Goal: Information Seeking & Learning: Learn about a topic

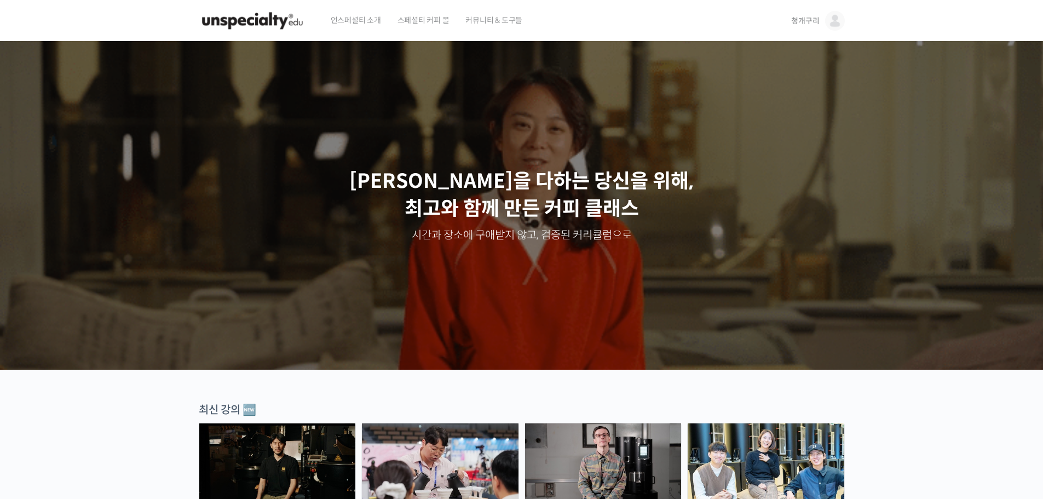
click at [516, 21] on img at bounding box center [835, 21] width 20 height 20
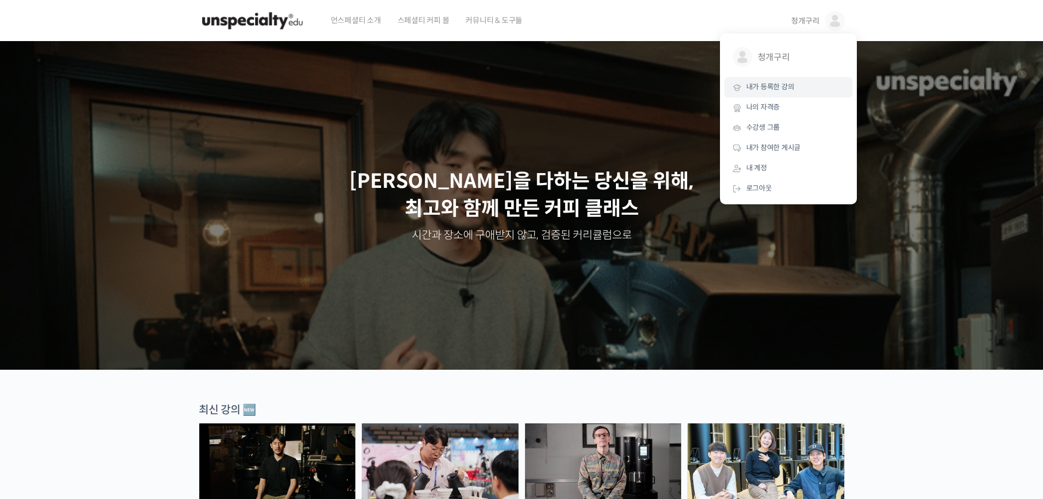
click at [516, 90] on span "내가 등록한 강의" at bounding box center [770, 86] width 48 height 9
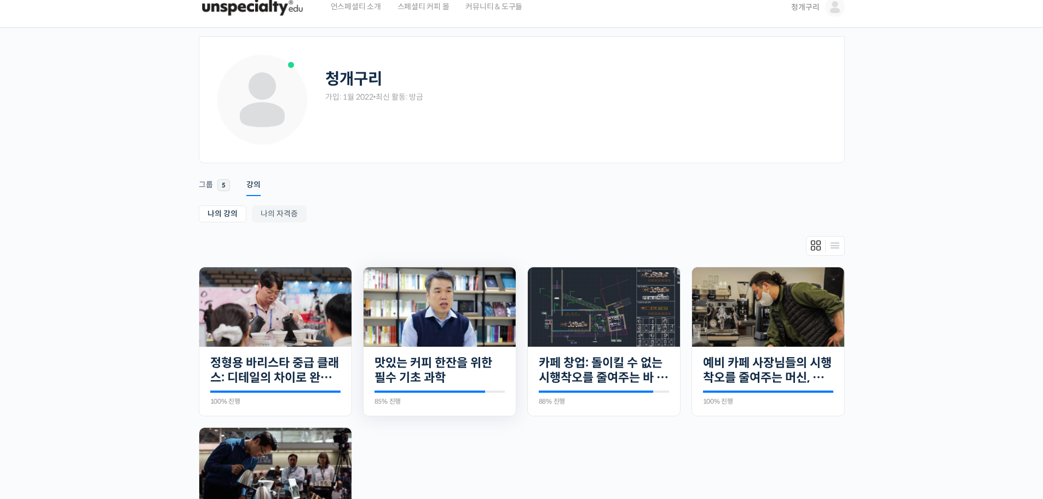
scroll to position [55, 0]
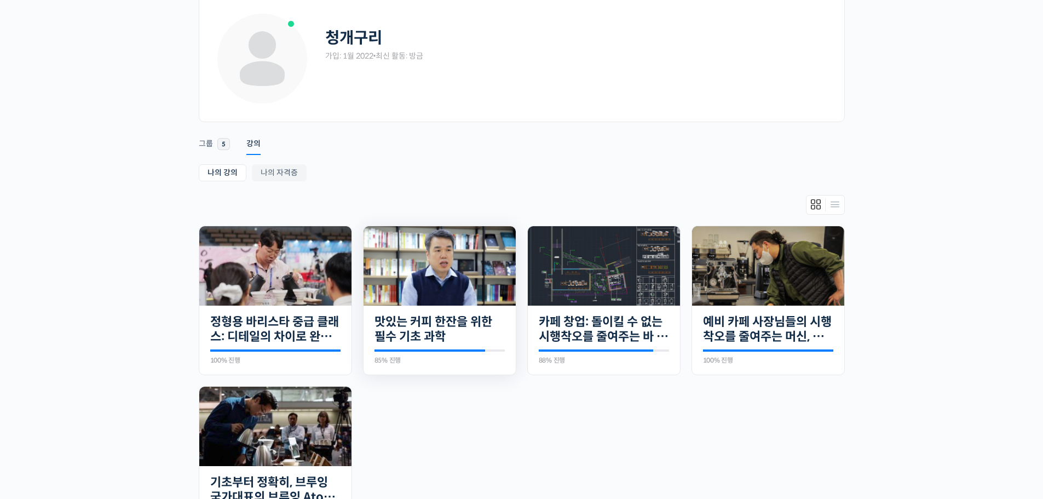
click at [490, 285] on img at bounding box center [439, 265] width 152 height 79
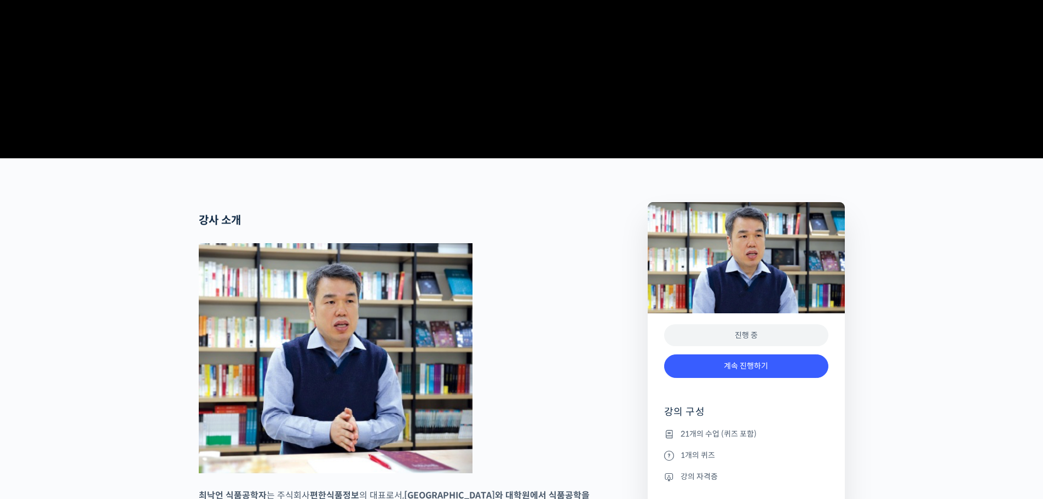
scroll to position [328, 0]
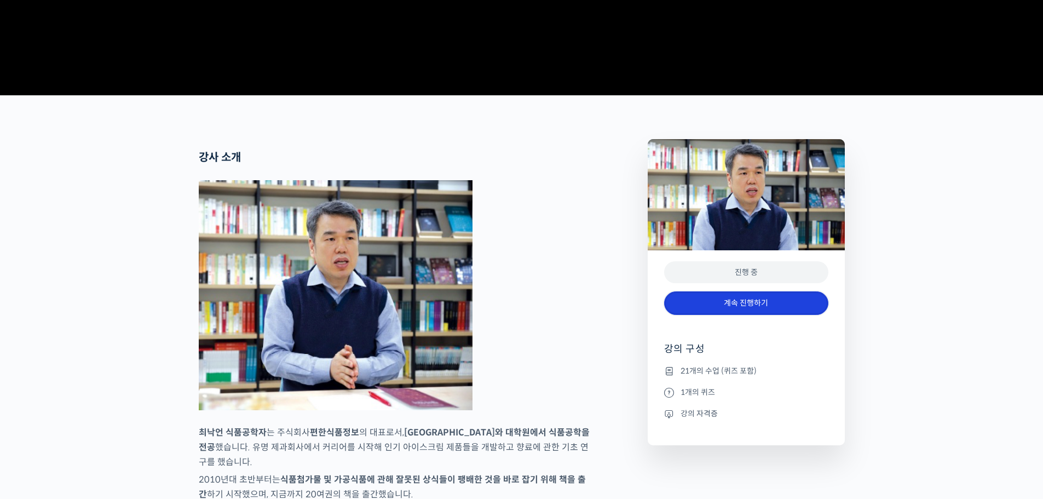
click at [697, 315] on link "계속 진행하기" at bounding box center [746, 303] width 164 height 24
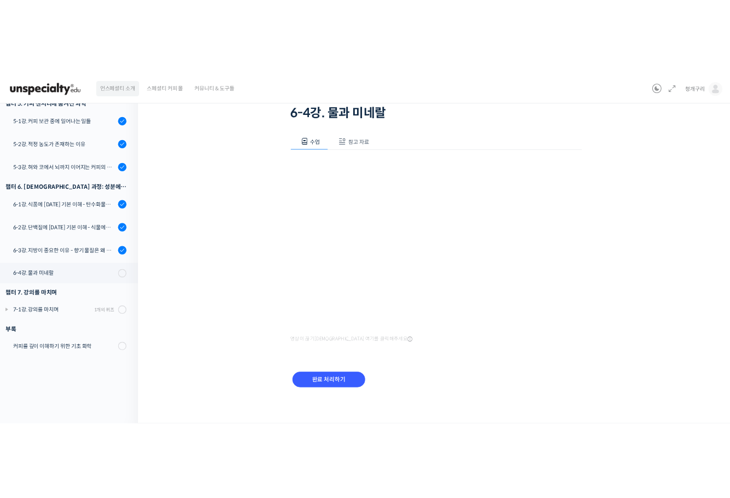
scroll to position [3, 0]
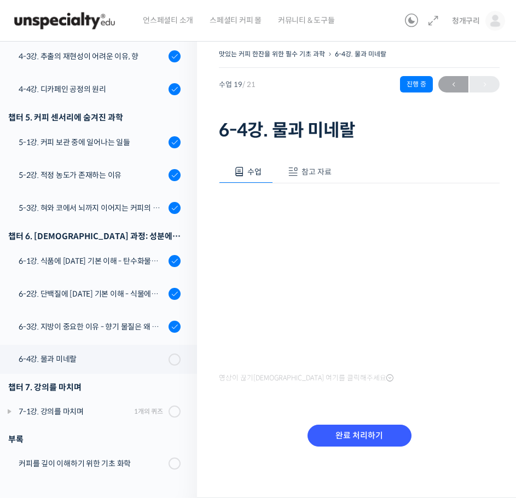
click at [205, 389] on div "맛있는 커피 한잔을 위한 필수 기초 과학 6-4강. 물과 미네랄 진행 중 수업 19 / 21 진행 중 ← 이전 6-4강. 물과 미네랄 수업 참…" at bounding box center [359, 264] width 325 height 468
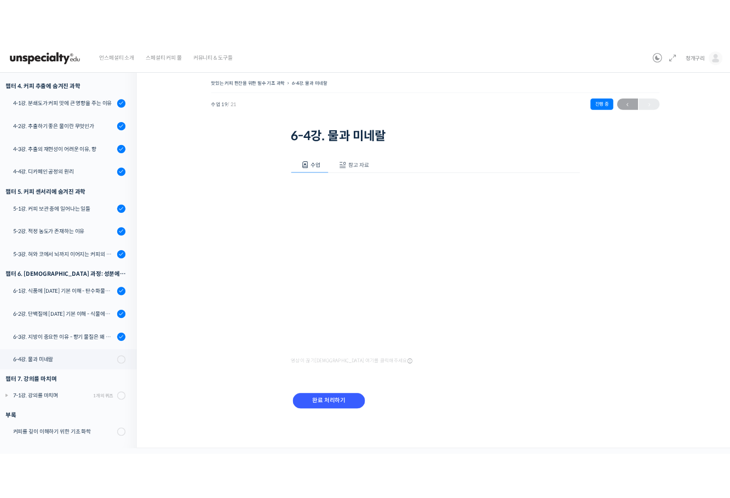
scroll to position [436, 0]
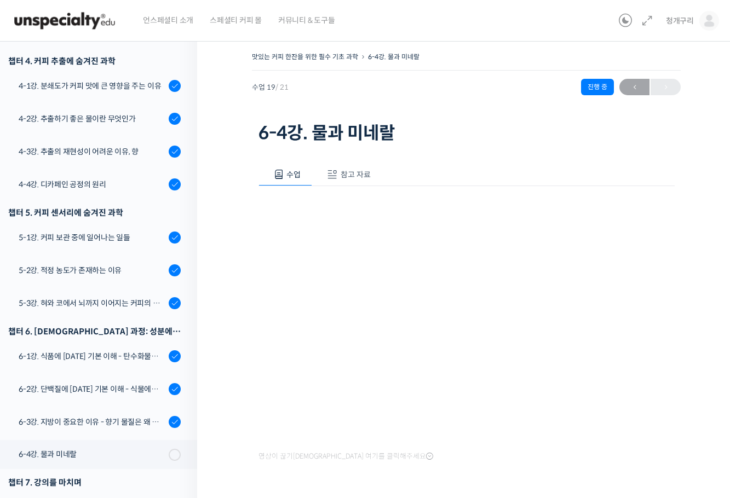
click at [236, 311] on div "맛있는 커피 한잔을 위한 필수 기초 과학 6-4강. 물과 미네랄 진행 중 수업 19 / 21 진행 중 ← 이전 6-4강. 물과 미네랄 수업 참…" at bounding box center [466, 305] width 538 height 544
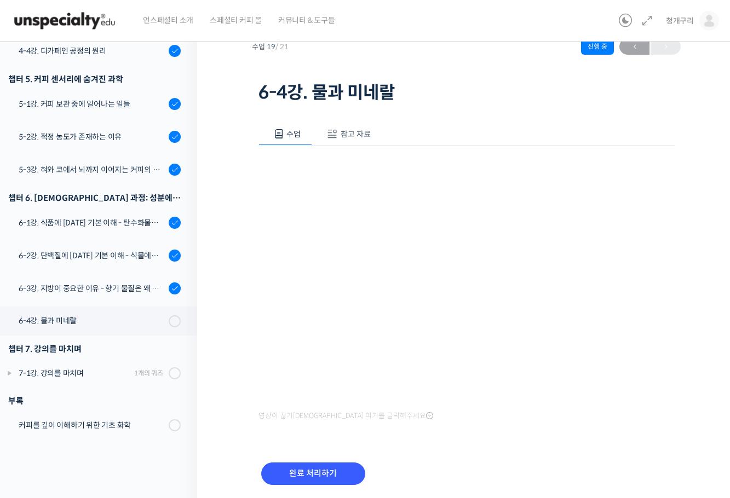
scroll to position [79, 0]
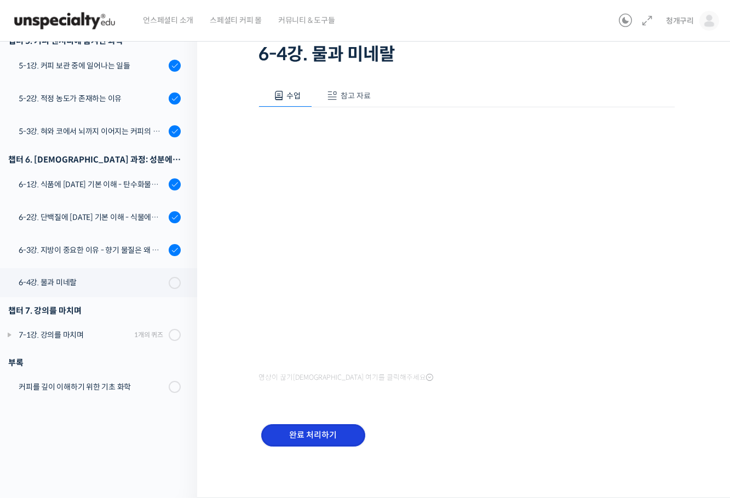
click at [325, 444] on input "완료 처리하기" at bounding box center [313, 435] width 104 height 22
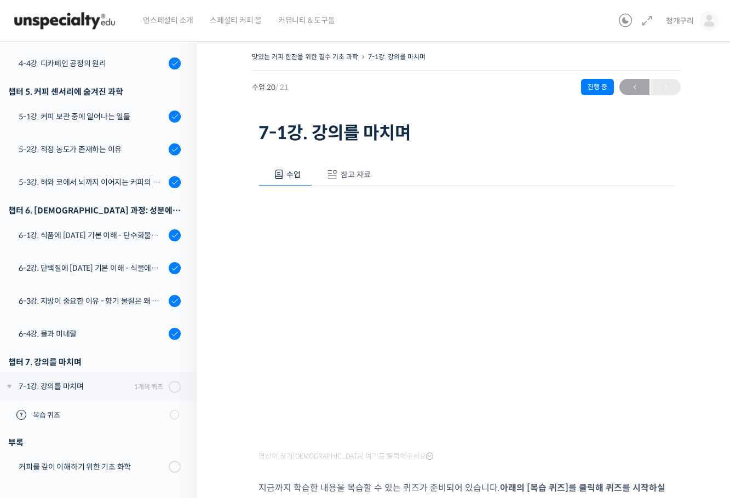
scroll to position [55, 0]
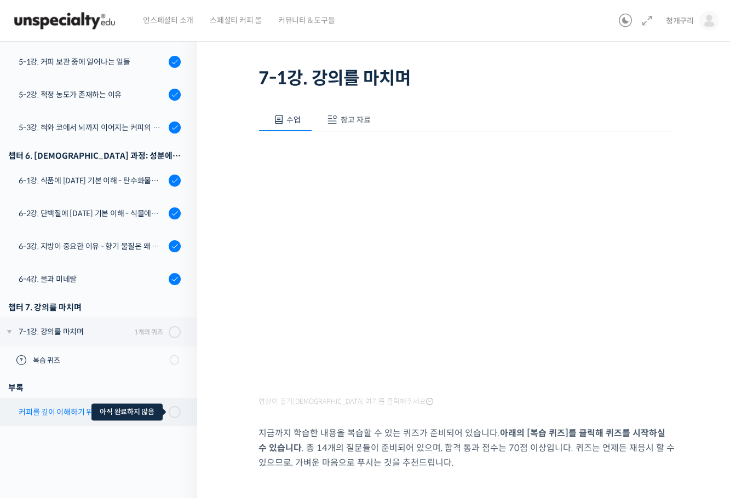
click at [169, 407] on span at bounding box center [172, 412] width 6 height 12
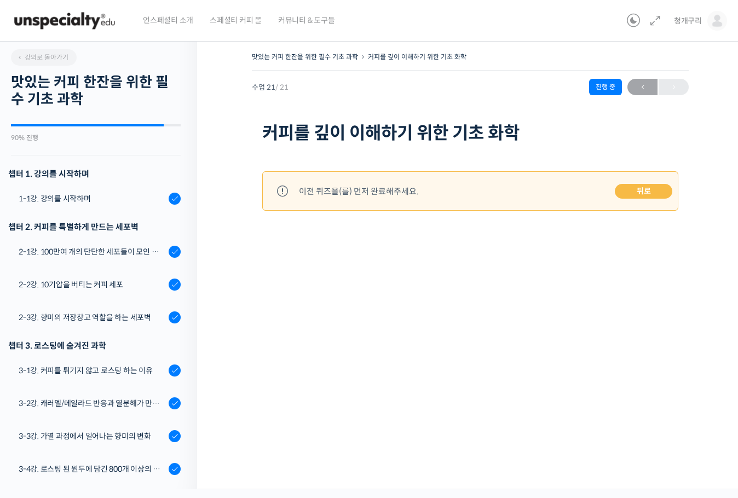
scroll to position [530, 0]
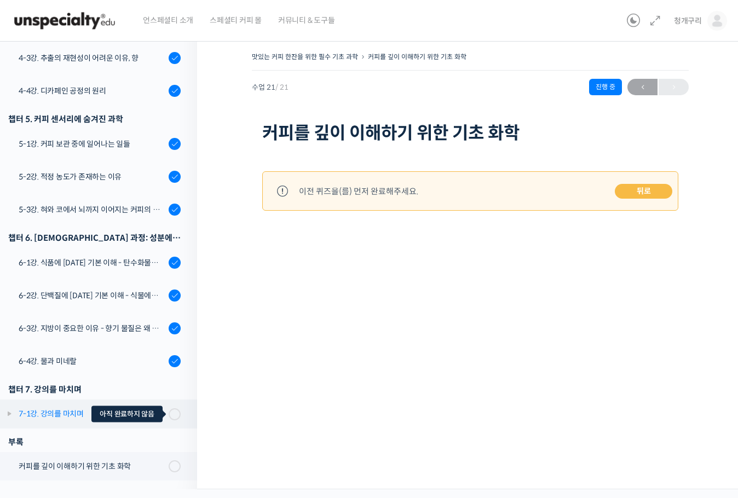
click at [169, 417] on span at bounding box center [172, 414] width 6 height 12
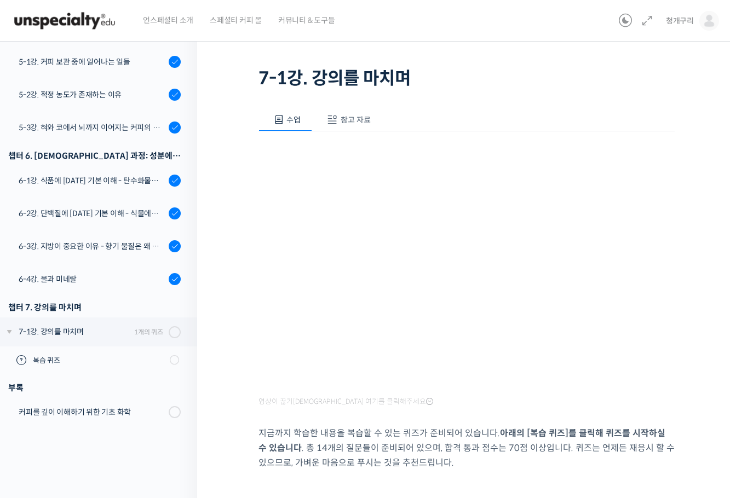
scroll to position [178, 0]
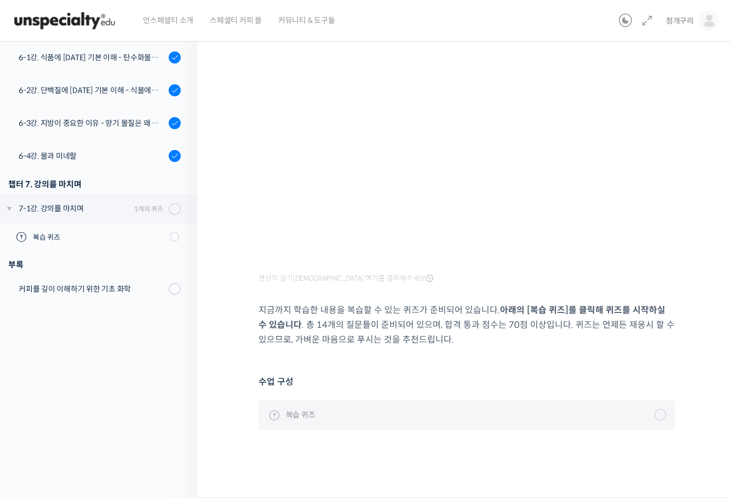
click at [306, 415] on span "복습 퀴즈" at bounding box center [301, 415] width 30 height 12
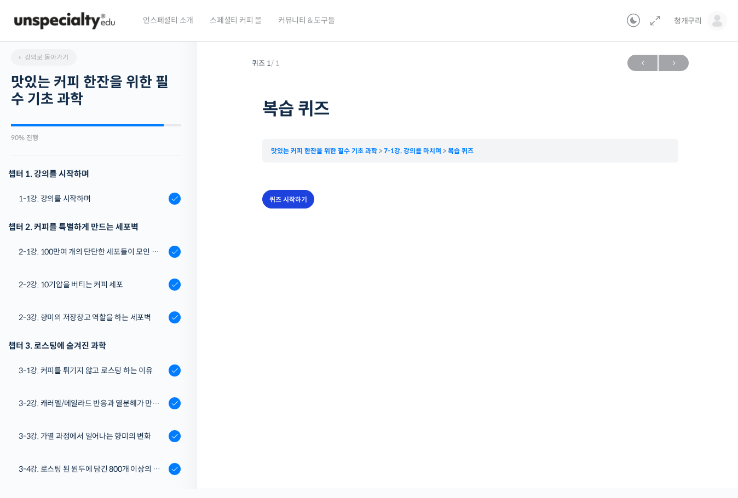
scroll to position [557, 0]
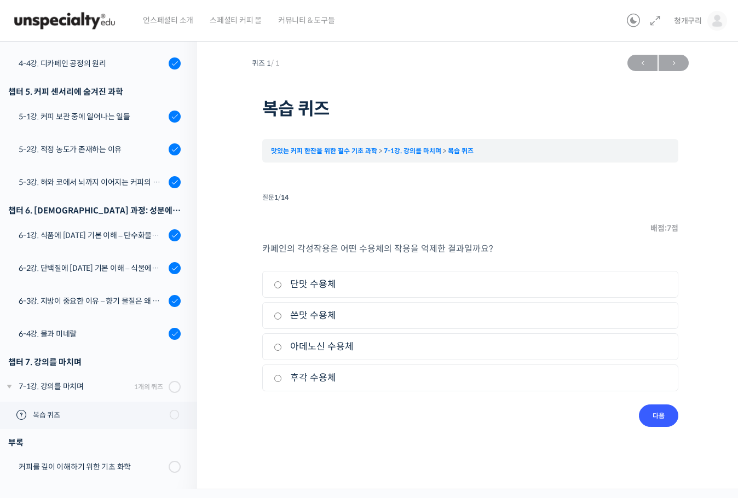
click at [424, 353] on label "아데노신 수용체" at bounding box center [470, 346] width 393 height 15
click at [282, 351] on input "아데노신 수용체" at bounding box center [278, 347] width 8 height 7
radio input "true"
click at [673, 419] on input "다음" at bounding box center [658, 415] width 39 height 22
click at [372, 285] on label "단맛 물질이 많다" at bounding box center [470, 284] width 393 height 15
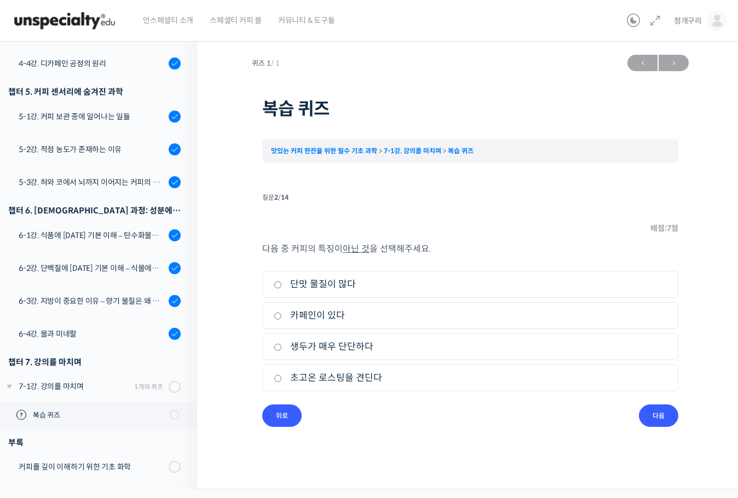
click at [282, 285] on input "단맛 물질이 많다" at bounding box center [278, 284] width 8 height 7
radio input "true"
click at [655, 413] on input "다음" at bounding box center [658, 415] width 39 height 22
click at [334, 285] on label "수용성이다" at bounding box center [470, 284] width 393 height 15
click at [282, 285] on input "수용성이다" at bounding box center [278, 284] width 8 height 7
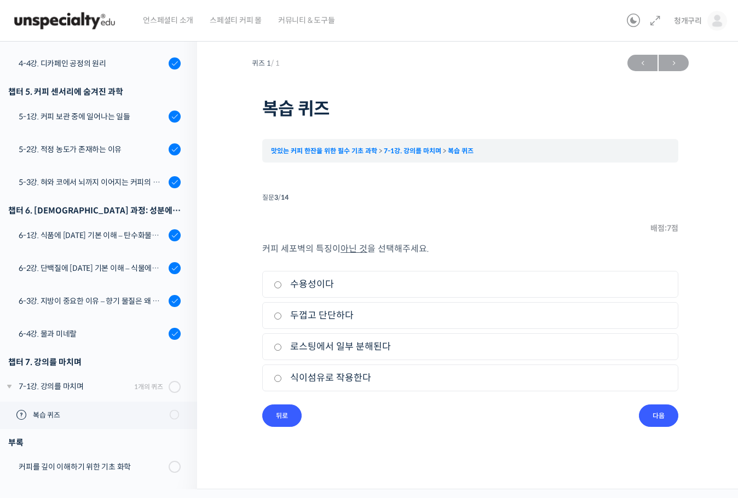
radio input "true"
drag, startPoint x: 641, startPoint y: 402, endPoint x: 636, endPoint y: 404, distance: 5.6
click at [641, 402] on div "커피 세포벽의 특징이 아닌 것 을 선택해주세요. 1. 수용성이다 2. 두껍고 단단하다 3. 로스팅에서 일부 분해된다 4. 식이섬유로 작용한다" at bounding box center [470, 322] width 416 height 163
click at [653, 416] on input "다음" at bounding box center [658, 415] width 39 height 22
click at [397, 285] on label "로스팅 과정에서 만들어진다" at bounding box center [470, 284] width 393 height 15
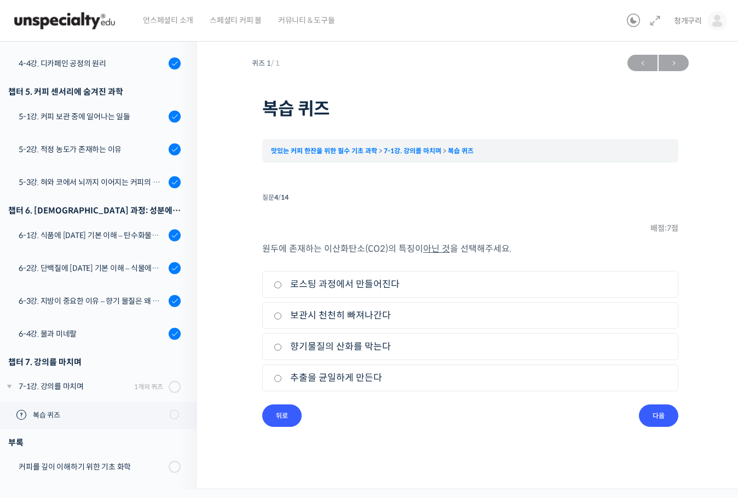
click at [282, 285] on input "로스팅 과정에서 만들어진다" at bounding box center [278, 284] width 8 height 7
radio input "true"
click at [411, 314] on label "보관시 천천히 빠져나간다" at bounding box center [470, 315] width 393 height 15
click at [282, 314] on input "보관시 천천히 빠져나간다" at bounding box center [278, 316] width 8 height 7
radio input "true"
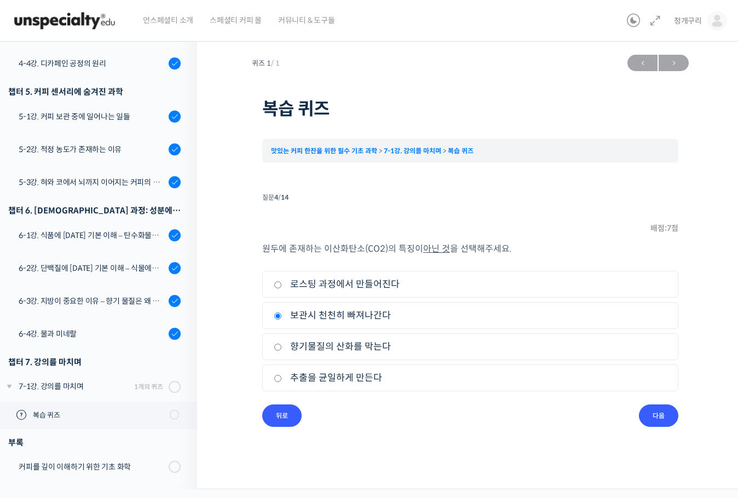
click at [468, 387] on li "4. 추출을 균일하게 만든다" at bounding box center [470, 378] width 416 height 27
click at [633, 383] on label "추출을 균일하게 만든다" at bounding box center [470, 378] width 393 height 15
click at [282, 382] on input "추출을 균일하게 만든다" at bounding box center [278, 378] width 8 height 7
radio input "true"
click at [653, 415] on input "다음" at bounding box center [658, 415] width 39 height 22
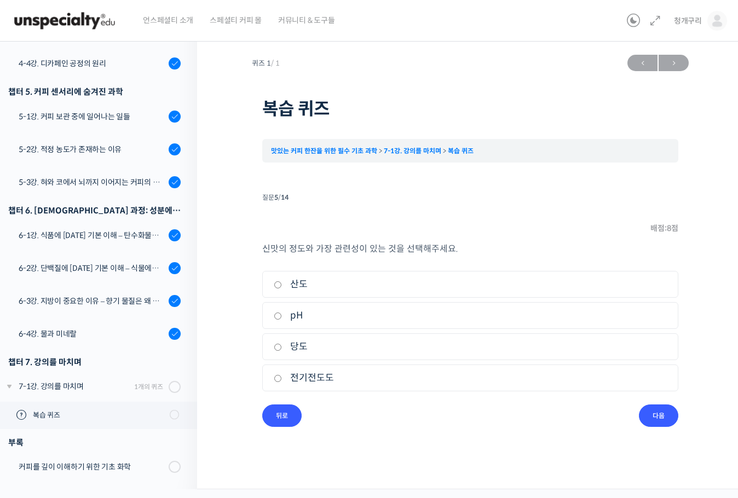
drag, startPoint x: 409, startPoint y: 283, endPoint x: 412, endPoint y: 289, distance: 6.4
click at [409, 284] on label "산도" at bounding box center [470, 284] width 393 height 15
click at [282, 284] on input "산도" at bounding box center [278, 284] width 8 height 7
radio input "true"
click at [658, 421] on input "다음" at bounding box center [658, 415] width 39 height 22
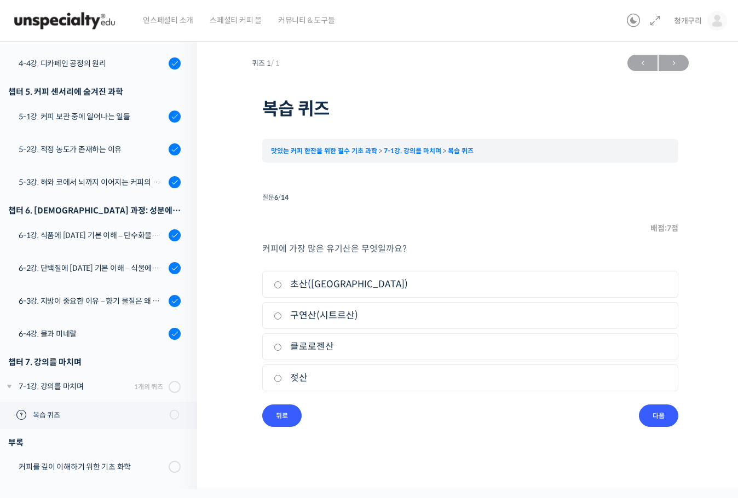
click at [367, 344] on label "클로로젠산" at bounding box center [470, 346] width 393 height 15
click at [282, 344] on input "클로로젠산" at bounding box center [278, 347] width 8 height 7
radio input "true"
click at [674, 415] on input "다음" at bounding box center [658, 415] width 39 height 22
click at [337, 282] on label "카페인" at bounding box center [470, 284] width 393 height 15
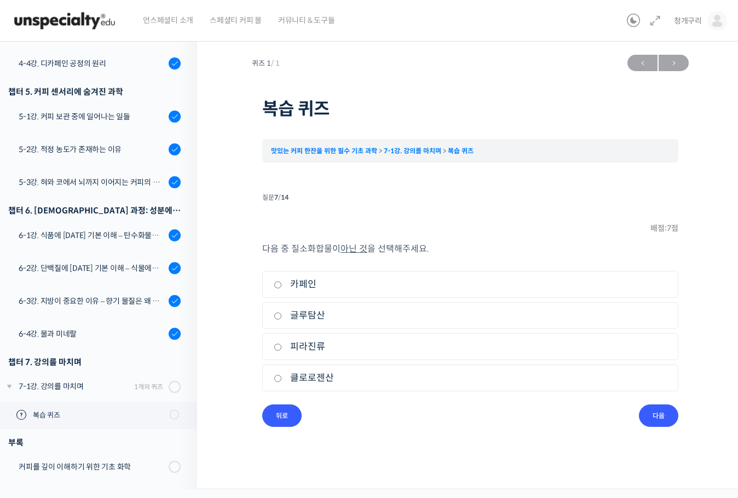
click at [282, 282] on input "카페인" at bounding box center [278, 284] width 8 height 7
radio input "true"
click at [636, 409] on li "질문 7 / 14 7 . 질문 배점: 7 점 다음 중 질소화합물이 아닌 것 을 선택해주세요. 1. 카페인 2. 글루탐산 3. 피라진류 4. 클…" at bounding box center [470, 308] width 416 height 237
click at [641, 412] on input "다음" at bounding box center [658, 415] width 39 height 22
click at [405, 292] on li "1. 나트륨(Na)" at bounding box center [470, 284] width 416 height 27
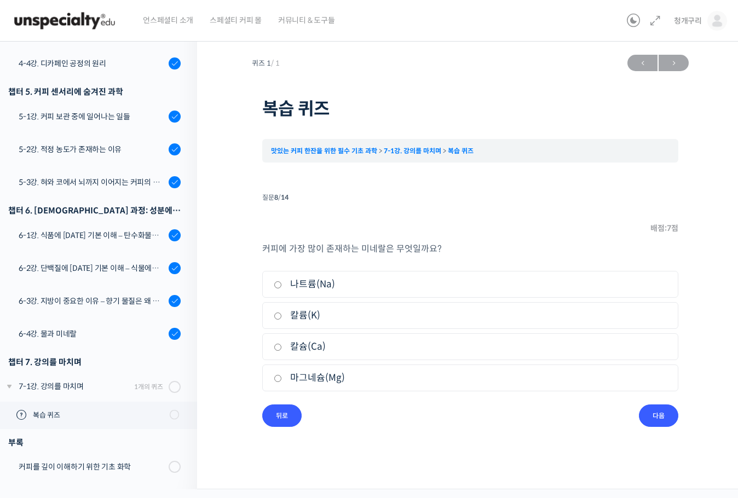
click at [431, 290] on label "나트륨(Na)" at bounding box center [470, 284] width 393 height 15
click at [282, 288] on input "나트륨(Na)" at bounding box center [278, 284] width 8 height 7
radio input "true"
click at [668, 414] on input "다음" at bounding box center [658, 415] width 39 height 22
click at [386, 303] on li "2. 향기 물질" at bounding box center [470, 315] width 416 height 27
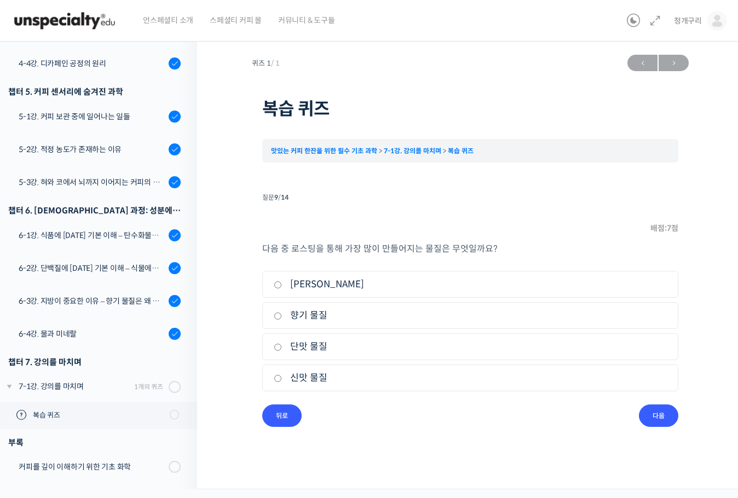
click at [373, 318] on label "향기 물질" at bounding box center [470, 315] width 393 height 15
click at [282, 318] on input "향기 물질" at bounding box center [278, 316] width 8 height 7
radio input "true"
click at [661, 411] on input "다음" at bounding box center [658, 415] width 39 height 22
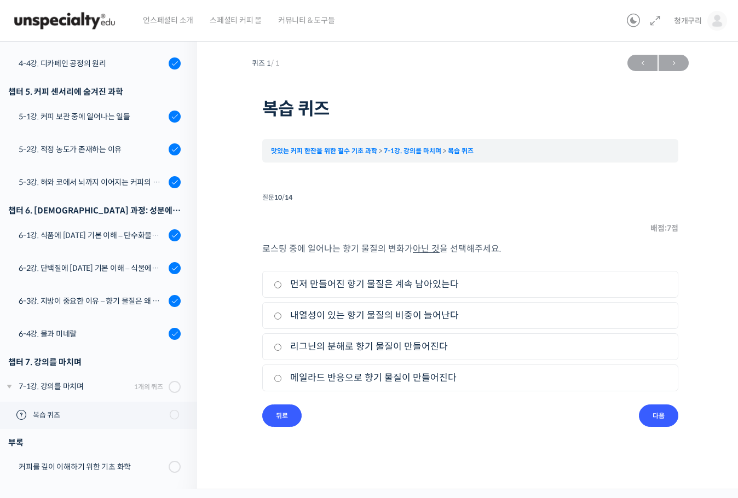
click at [493, 377] on label "메일라드 반응으로 향기 물질이 만들어진다" at bounding box center [470, 378] width 393 height 15
click at [282, 377] on input "메일라드 반응으로 향기 물질이 만들어진다" at bounding box center [278, 378] width 8 height 7
radio input "true"
click at [495, 352] on label "리그닌의 분해로 향기 물질이 만들어진다" at bounding box center [470, 346] width 393 height 15
click at [282, 351] on input "리그닌의 분해로 향기 물질이 만들어진다" at bounding box center [278, 347] width 8 height 7
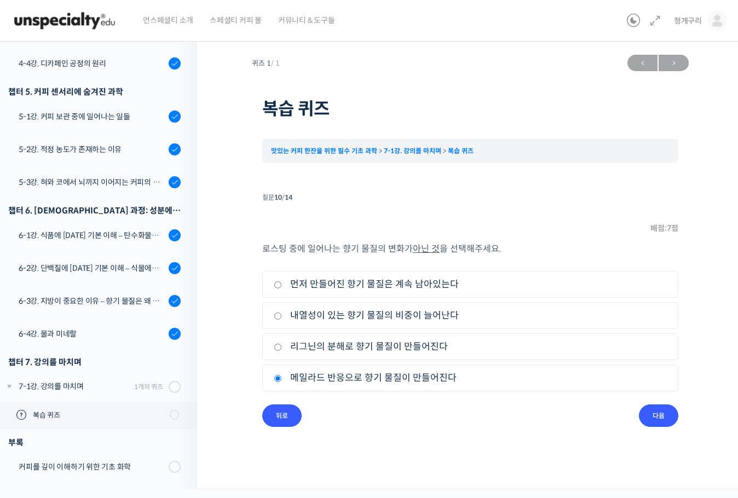
radio input "true"
click at [501, 286] on label "먼저 만들어진 향기 물질은 계속 남아있는다" at bounding box center [470, 284] width 393 height 15
click at [282, 286] on input "먼저 만들어진 향기 물질은 계속 남아있는다" at bounding box center [278, 284] width 8 height 7
radio input "true"
click at [654, 413] on input "다음" at bounding box center [658, 415] width 39 height 22
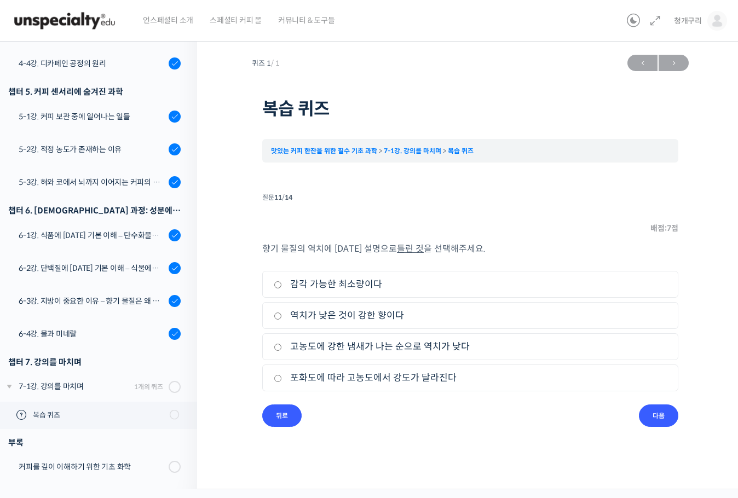
drag, startPoint x: 433, startPoint y: 290, endPoint x: 441, endPoint y: 294, distance: 9.1
click at [434, 290] on label "감각 가능한 최소량이다" at bounding box center [470, 284] width 393 height 15
click at [282, 288] on input "감각 가능한 최소량이다" at bounding box center [278, 284] width 8 height 7
radio input "true"
click at [674, 414] on input "다음" at bounding box center [658, 415] width 39 height 22
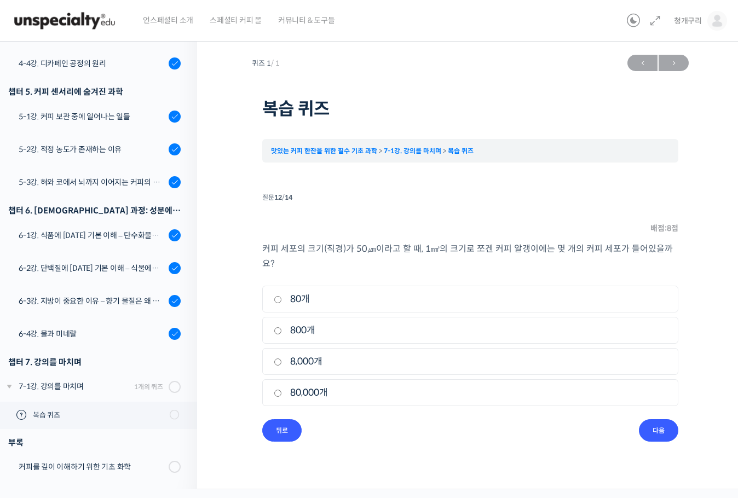
click at [360, 354] on label "8,000개" at bounding box center [470, 361] width 393 height 15
click at [282, 358] on input "8,000개" at bounding box center [278, 361] width 8 height 7
radio input "true"
click at [670, 419] on input "다음" at bounding box center [658, 430] width 39 height 22
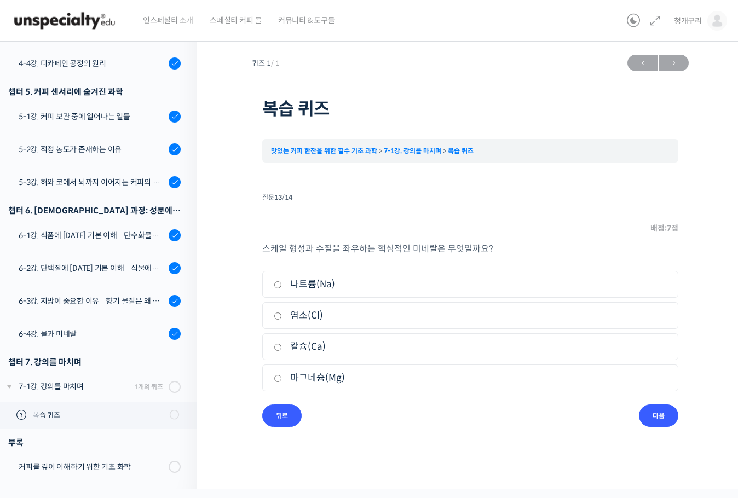
click at [390, 365] on li "4. 마그네슘(Mg)" at bounding box center [470, 378] width 416 height 27
click at [392, 371] on label "마그네슘(Mg)" at bounding box center [470, 378] width 393 height 15
click at [282, 375] on input "마그네슘(Mg)" at bounding box center [278, 378] width 8 height 7
radio input "true"
click at [403, 348] on label "칼슘(Ca)" at bounding box center [470, 346] width 393 height 15
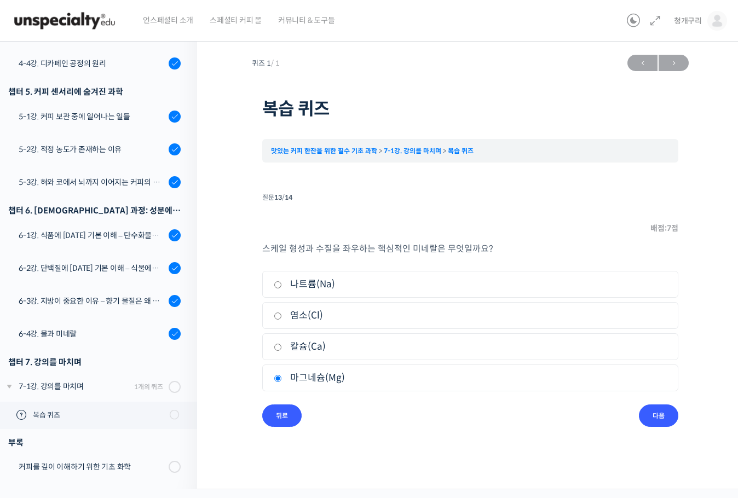
click at [282, 348] on input "칼슘(Ca)" at bounding box center [278, 347] width 8 height 7
radio input "true"
drag, startPoint x: 676, startPoint y: 414, endPoint x: 528, endPoint y: 388, distance: 150.5
click at [529, 390] on li "질문 13 / 14 13 . 질문 배점: 7 점 스케일 형성과 수질을 좌우하는 핵심적인 미네랄은 무엇일까요? 1. 나트륨(Na) 2. 염소(C…" at bounding box center [470, 308] width 416 height 237
click at [546, 381] on label "마그네슘(Mg)" at bounding box center [470, 378] width 393 height 15
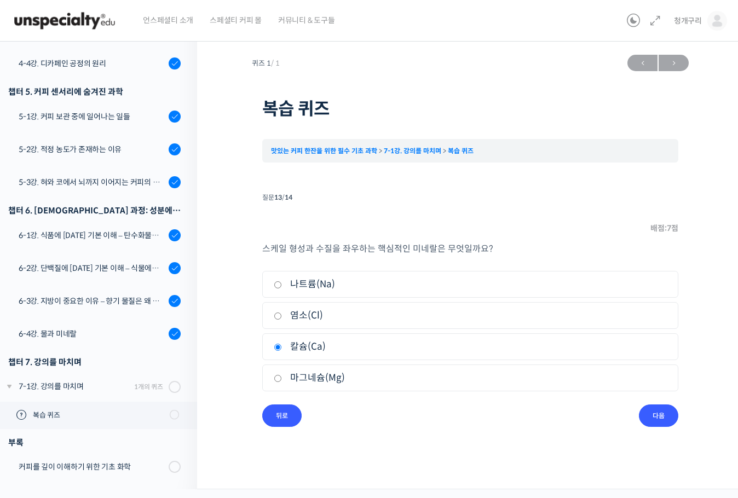
click at [282, 381] on input "마그네슘(Mg)" at bounding box center [278, 378] width 8 height 7
radio input "true"
click at [552, 373] on label "마그네슘(Mg)" at bounding box center [470, 378] width 393 height 15
click at [282, 375] on input "마그네슘(Mg)" at bounding box center [278, 378] width 8 height 7
click at [656, 411] on input "다음" at bounding box center [658, 415] width 39 height 22
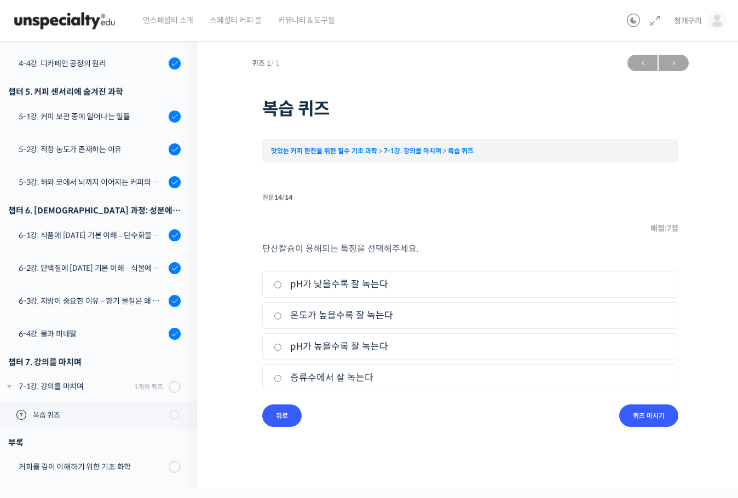
click at [384, 282] on label "pH가 낮을수록 잘 녹는다" at bounding box center [470, 284] width 393 height 15
click at [282, 282] on input "pH가 낮을수록 잘 녹는다" at bounding box center [278, 284] width 8 height 7
radio input "true"
click at [648, 406] on input "퀴즈 마치기" at bounding box center [648, 415] width 59 height 22
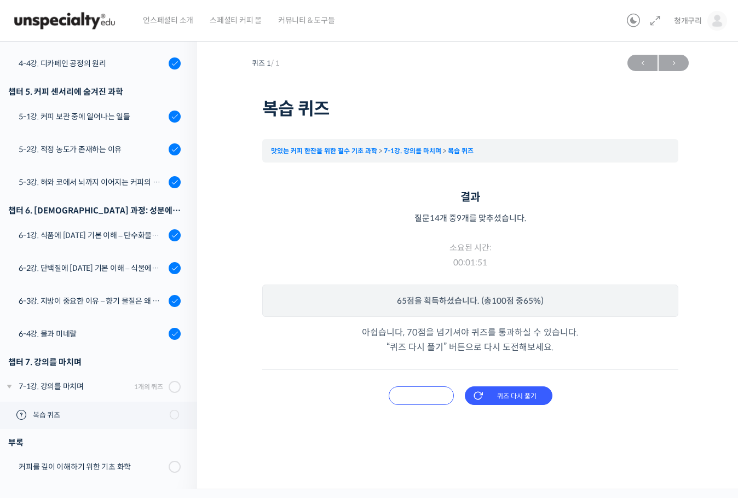
click at [438, 400] on input "오답 확인하기" at bounding box center [421, 395] width 65 height 19
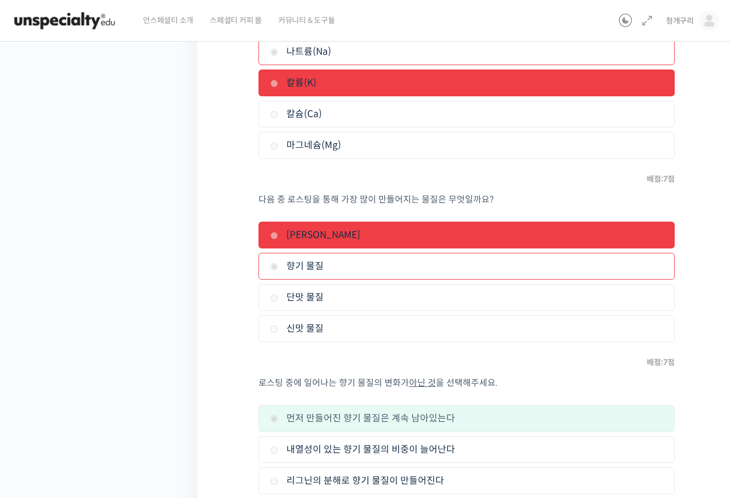
scroll to position [1861, 0]
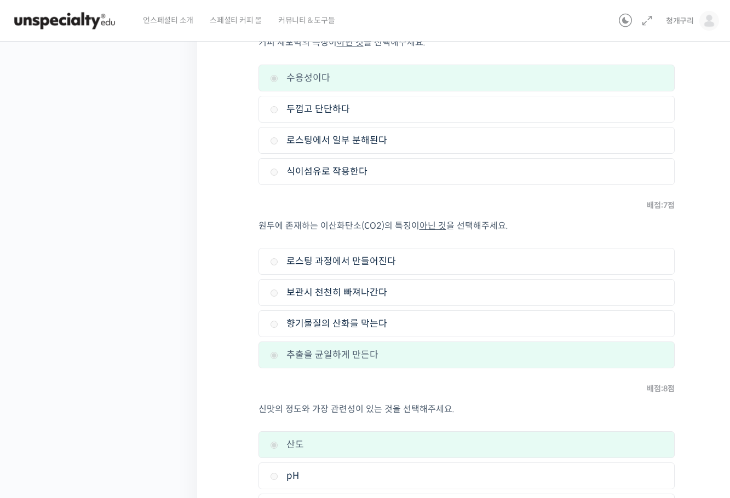
drag, startPoint x: 47, startPoint y: 352, endPoint x: 150, endPoint y: 79, distance: 292.6
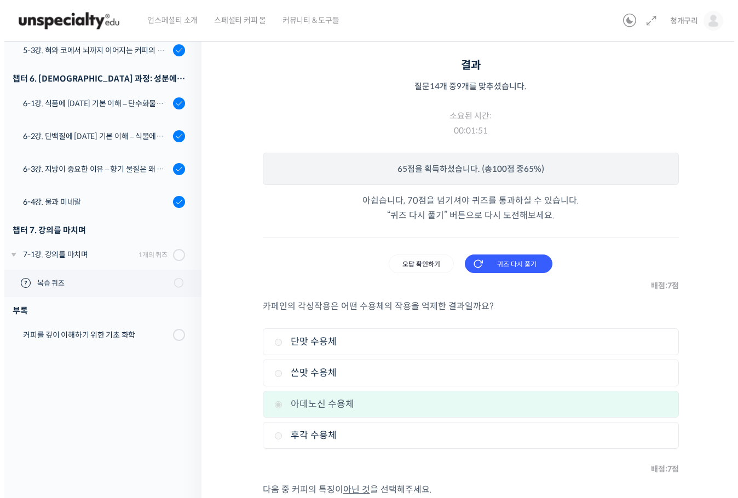
scroll to position [0, 0]
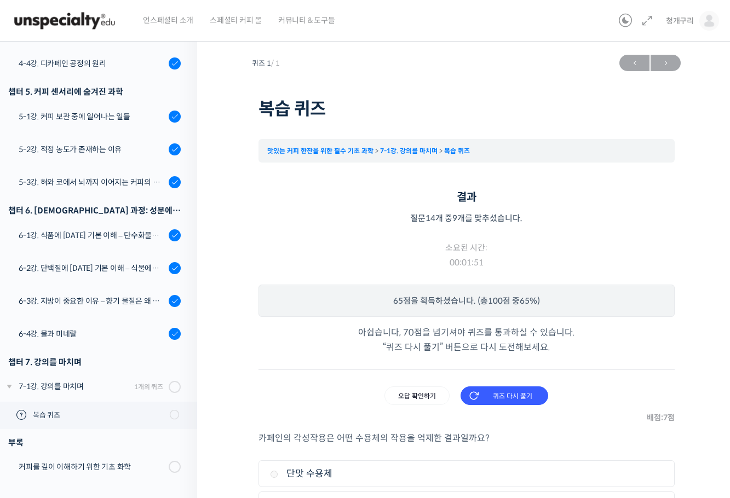
click at [508, 395] on input "퀴즈 다시 풀기" at bounding box center [504, 395] width 88 height 19
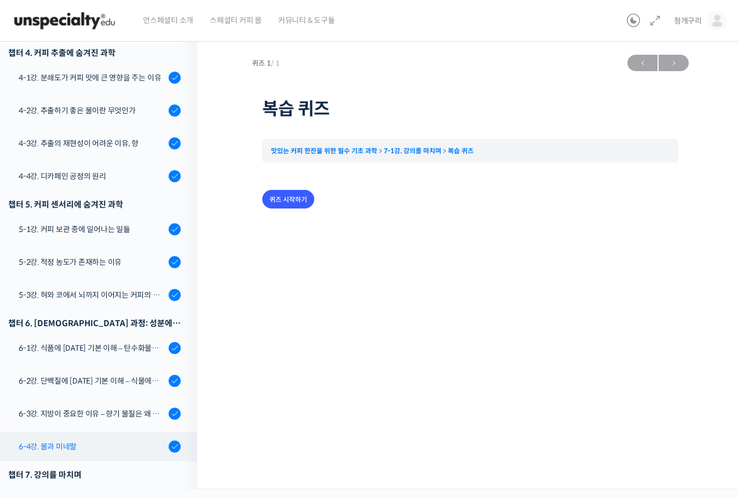
scroll to position [557, 0]
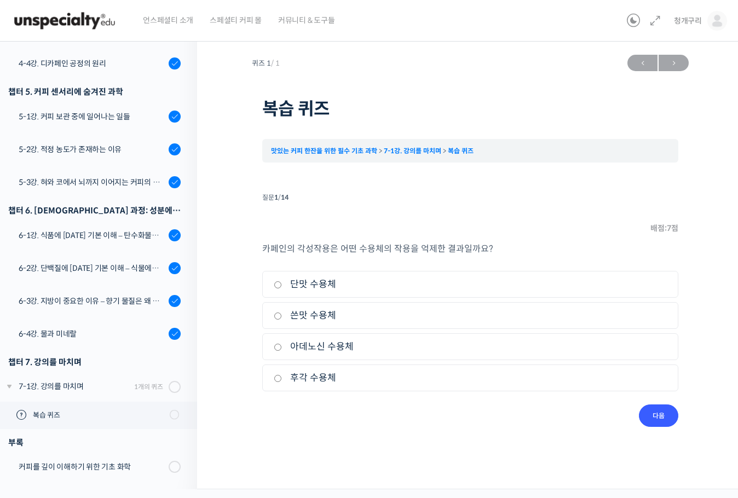
click at [362, 344] on label "아데노신 수용체" at bounding box center [470, 346] width 393 height 15
click at [282, 344] on input "아데노신 수용체" at bounding box center [278, 347] width 8 height 7
radio input "true"
click at [650, 417] on input "다음" at bounding box center [658, 415] width 39 height 22
click at [390, 285] on label "단맛 물질이 많다" at bounding box center [470, 284] width 393 height 15
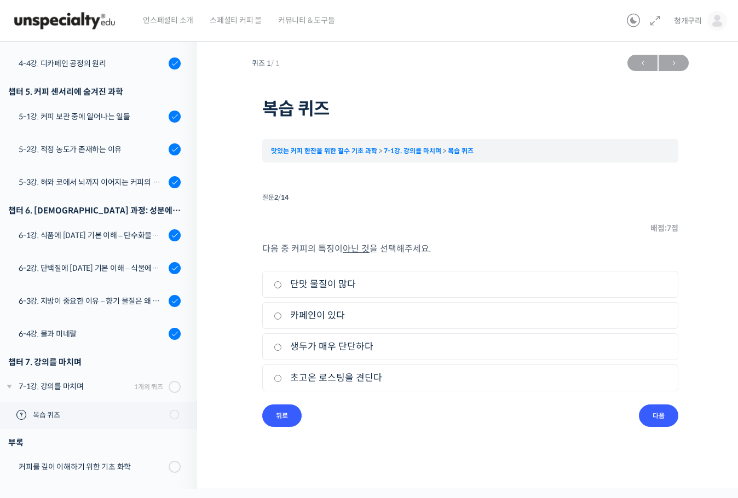
click at [282, 285] on input "단맛 물질이 많다" at bounding box center [278, 284] width 8 height 7
radio input "true"
click at [653, 419] on input "다음" at bounding box center [658, 415] width 39 height 22
click at [447, 291] on label "수용성이다" at bounding box center [470, 284] width 393 height 15
click at [282, 288] on input "수용성이다" at bounding box center [278, 284] width 8 height 7
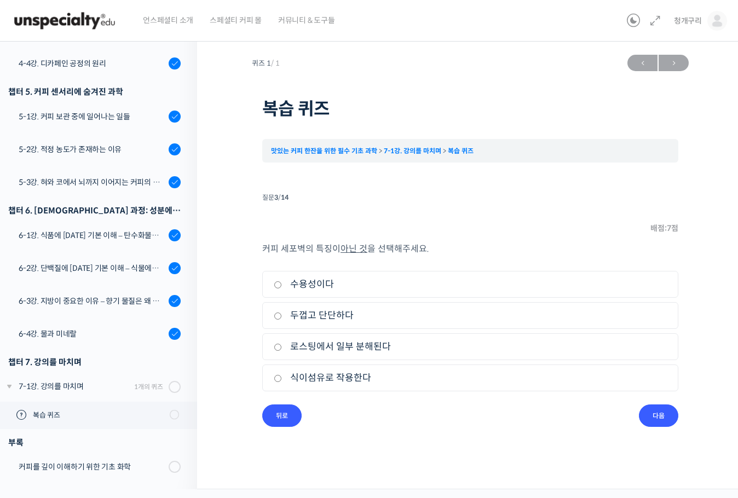
radio input "true"
click at [660, 409] on input "다음" at bounding box center [658, 415] width 39 height 22
click at [454, 284] on label "로스팅 과정에서 만들어진다" at bounding box center [470, 284] width 393 height 15
click at [282, 284] on input "로스팅 과정에서 만들어진다" at bounding box center [278, 284] width 8 height 7
radio input "true"
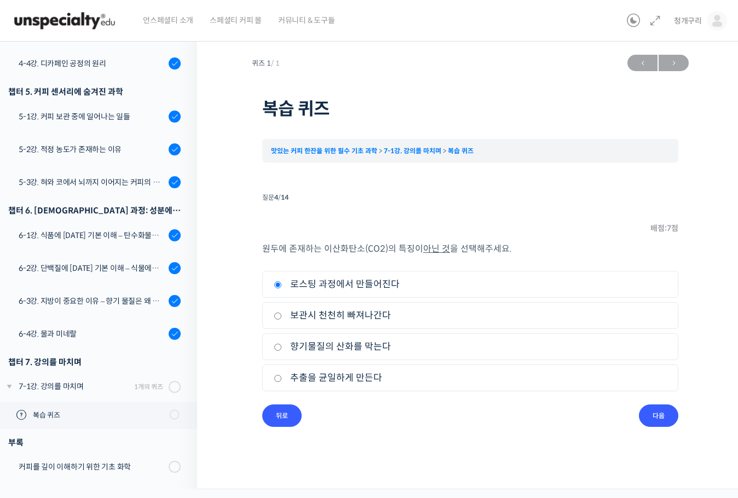
click at [464, 363] on ul "1. 로스팅 과정에서 만들어진다 2. 보관시 천천히 빠져나간다 3. 향기물질의 산화를 막는다 4. 추출을 균일하게 만든다" at bounding box center [470, 333] width 416 height 125
drag, startPoint x: 495, startPoint y: 351, endPoint x: 506, endPoint y: 358, distance: 13.4
click at [495, 351] on label "향기물질의 산화를 막는다" at bounding box center [470, 346] width 393 height 15
click at [282, 351] on input "향기물질의 산화를 막는다" at bounding box center [278, 347] width 8 height 7
radio input "true"
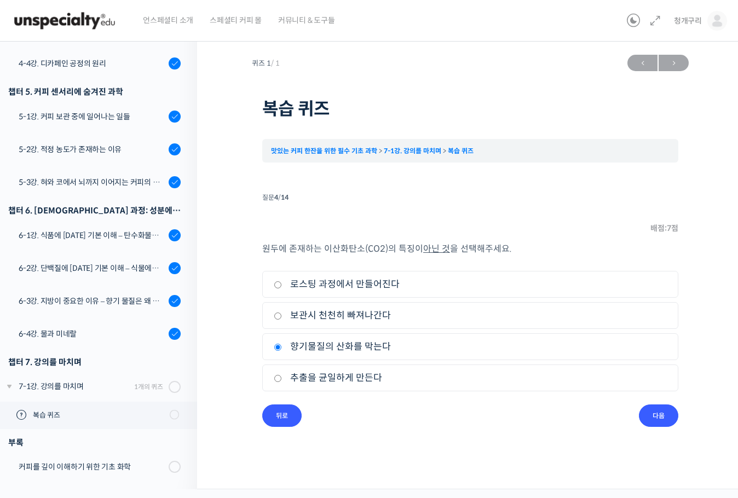
click at [530, 315] on label "보관시 천천히 빠져나간다" at bounding box center [470, 315] width 393 height 15
click at [282, 315] on input "보관시 천천히 빠져나간다" at bounding box center [278, 316] width 8 height 7
radio input "true"
click at [545, 372] on label "추출을 균일하게 만든다" at bounding box center [470, 378] width 393 height 15
click at [282, 375] on input "추출을 균일하게 만든다" at bounding box center [278, 378] width 8 height 7
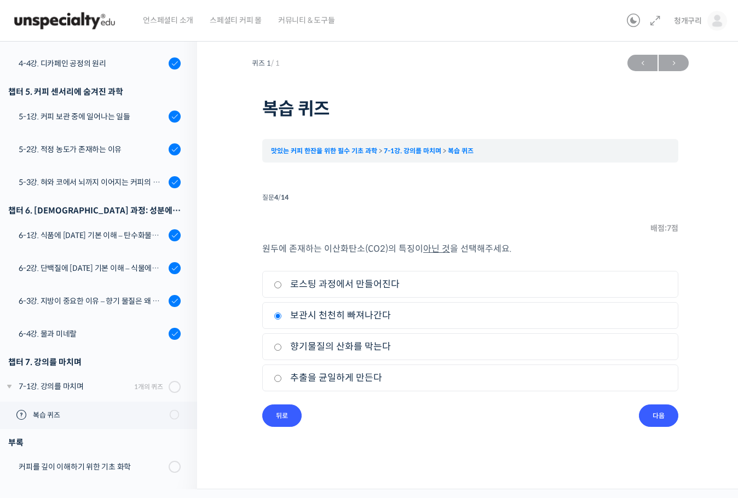
radio input "true"
click at [651, 410] on input "다음" at bounding box center [658, 415] width 39 height 22
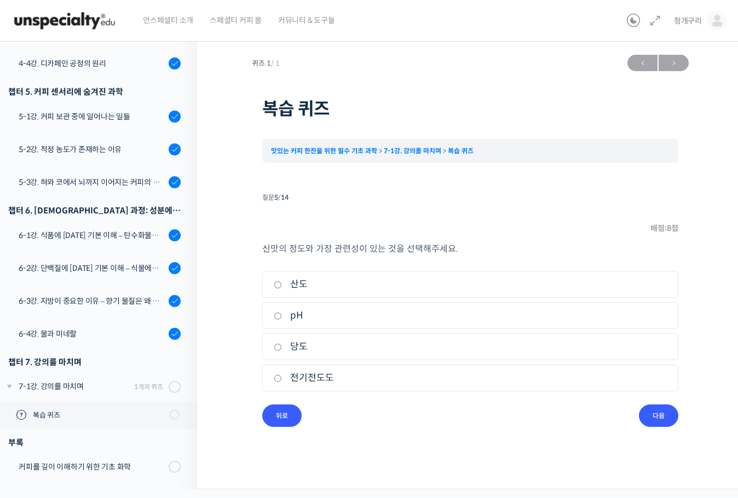
click at [522, 296] on li "1. 산도" at bounding box center [470, 284] width 416 height 27
click at [599, 268] on div "신맛의 정도와 가장 관련성이 있는 것을 선택해주세요. 1. 산도 2. pH 3. 당도 4. 전기전도도" at bounding box center [470, 322] width 416 height 163
click at [605, 284] on label "산도" at bounding box center [470, 284] width 393 height 15
click at [282, 284] on input "산도" at bounding box center [278, 284] width 8 height 7
radio input "true"
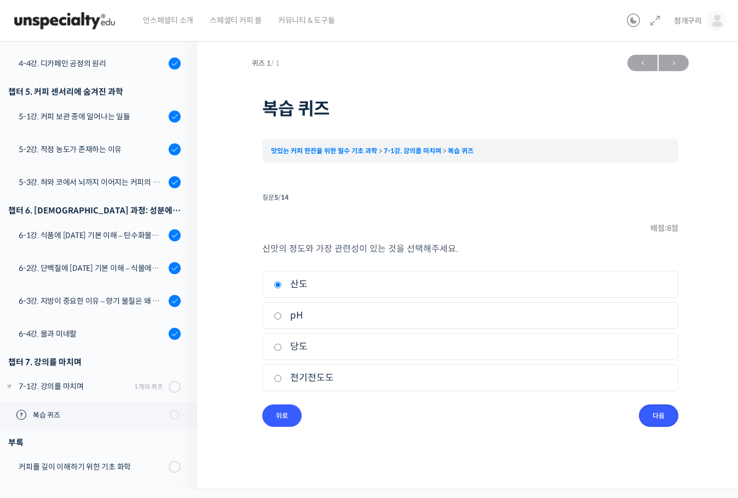
click at [653, 409] on input "다음" at bounding box center [658, 415] width 39 height 22
click at [380, 352] on label "클로로젠산" at bounding box center [470, 346] width 393 height 15
click at [282, 351] on input "클로로젠산" at bounding box center [278, 347] width 8 height 7
radio input "true"
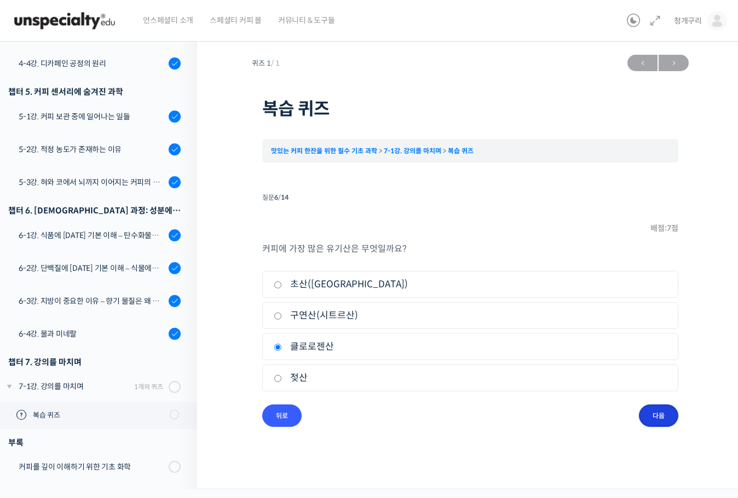
click at [659, 412] on input "다음" at bounding box center [658, 415] width 39 height 22
click at [426, 348] on label "피라진류" at bounding box center [470, 346] width 393 height 15
click at [282, 348] on input "피라진류" at bounding box center [278, 347] width 8 height 7
radio input "true"
click at [439, 372] on label "클로로젠산" at bounding box center [470, 378] width 393 height 15
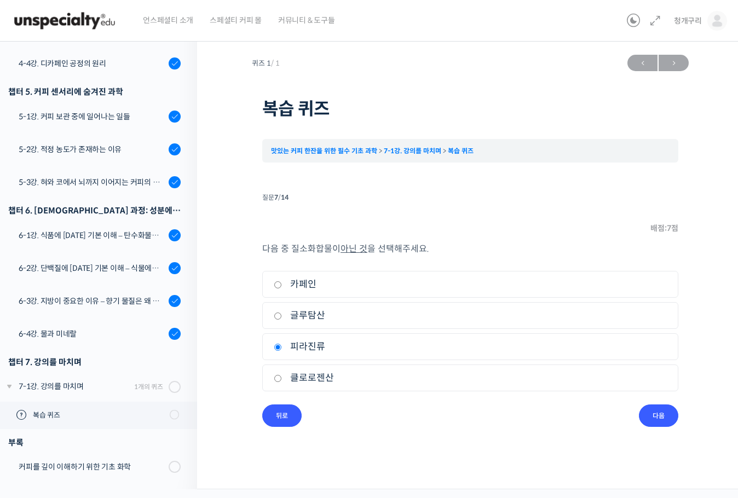
click at [282, 375] on input "클로로젠산" at bounding box center [278, 378] width 8 height 7
radio input "true"
click at [661, 413] on input "다음" at bounding box center [658, 415] width 39 height 22
click at [478, 329] on li "2. 칼륨(K)" at bounding box center [470, 315] width 416 height 27
click at [490, 321] on label "칼륨(K)" at bounding box center [470, 315] width 393 height 15
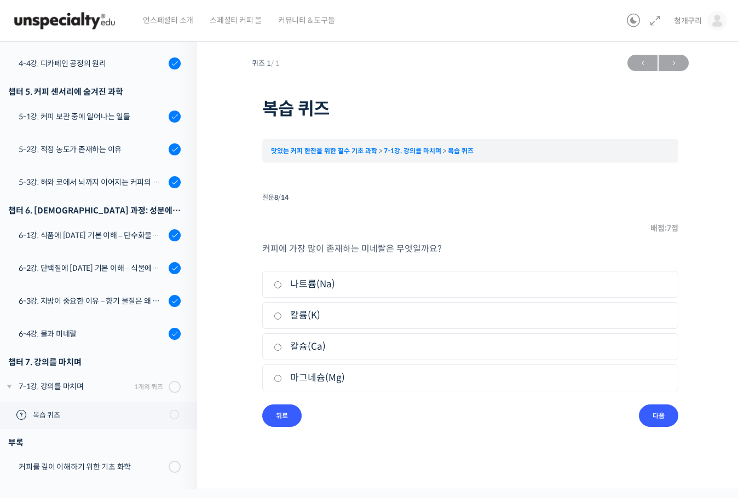
click at [282, 320] on input "칼륨(K)" at bounding box center [278, 316] width 8 height 7
radio input "true"
click at [656, 409] on input "다음" at bounding box center [658, 415] width 39 height 22
click at [447, 277] on label "멜라로이딘" at bounding box center [470, 284] width 393 height 15
click at [282, 281] on input "멜라로이딘" at bounding box center [278, 284] width 8 height 7
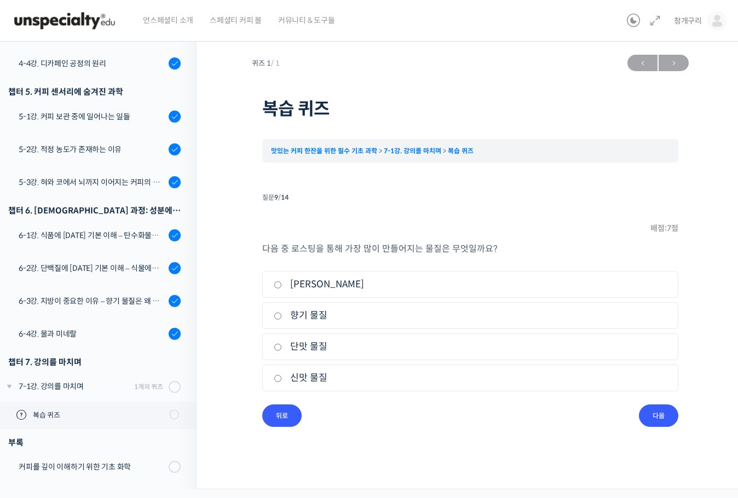
radio input "true"
click at [664, 417] on input "다음" at bounding box center [658, 415] width 39 height 22
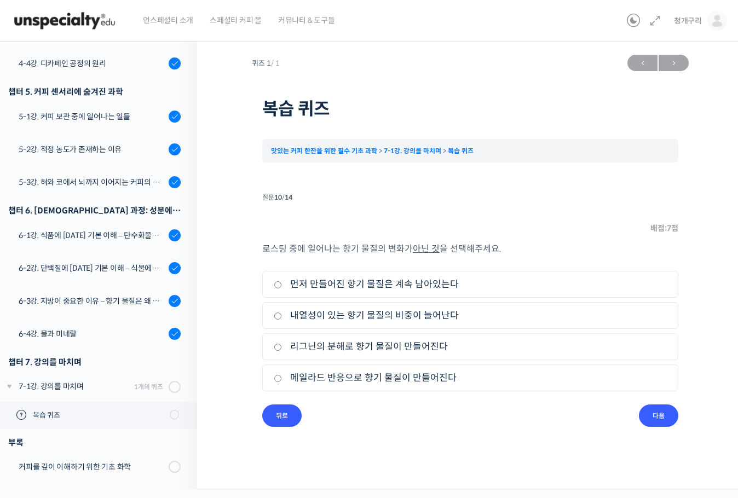
drag, startPoint x: 478, startPoint y: 264, endPoint x: 490, endPoint y: 284, distance: 23.3
click at [478, 264] on div "로스팅 중에 일어나는 향기 물질의 변화가 아닌 것 을 선택해주세요. 1. 먼저 만들어진 향기 물질은 계속 남아있는다 2. 내열성이 있는 향기 …" at bounding box center [470, 322] width 416 height 163
click at [498, 293] on li "1. 먼저 만들어진 향기 물질은 계속 남아있는다" at bounding box center [470, 284] width 416 height 27
click at [594, 284] on label "먼저 만들어진 향기 물질은 계속 남아있는다" at bounding box center [470, 284] width 393 height 15
click at [282, 284] on input "먼저 만들어진 향기 물질은 계속 남아있는다" at bounding box center [278, 284] width 8 height 7
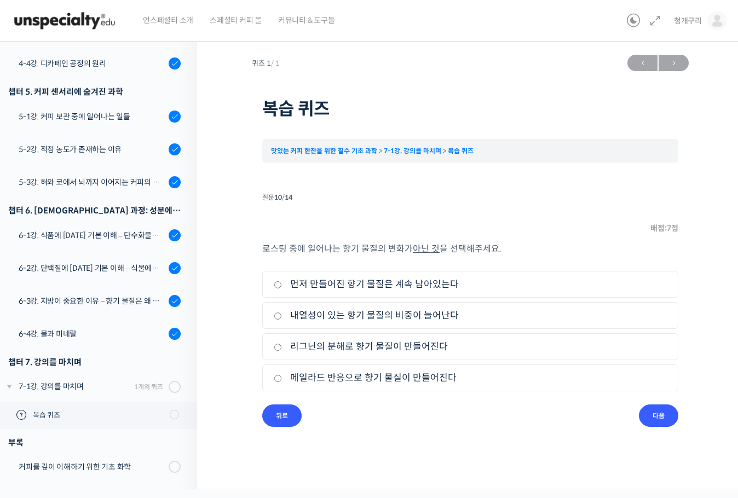
radio input "true"
click at [655, 417] on input "다음" at bounding box center [658, 415] width 39 height 22
click at [426, 285] on label "감각 가능한 최소량이다" at bounding box center [470, 284] width 393 height 15
click at [282, 285] on input "감각 가능한 최소량이다" at bounding box center [278, 284] width 8 height 7
radio input "true"
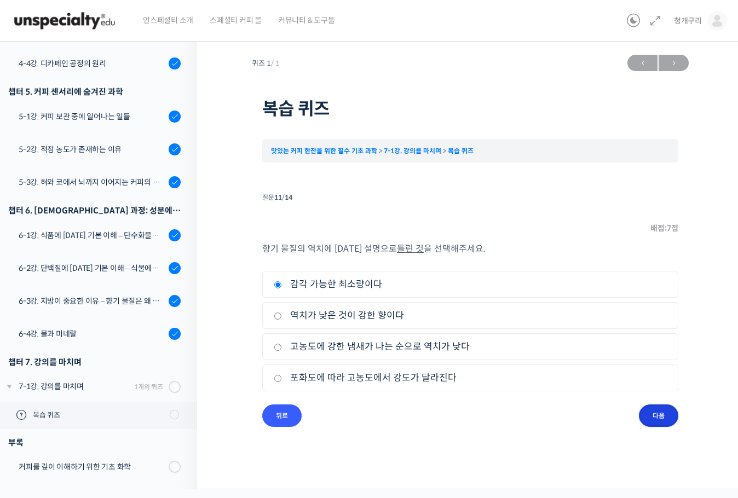
click at [656, 413] on input "다음" at bounding box center [658, 415] width 39 height 22
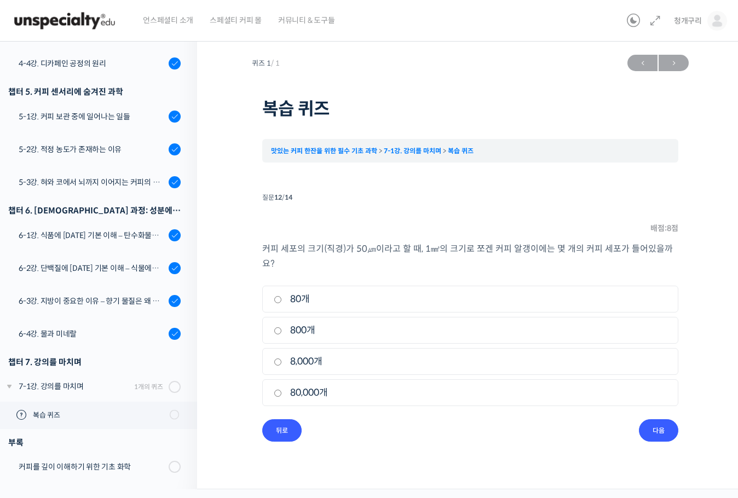
click at [446, 354] on label "8,000개" at bounding box center [470, 361] width 393 height 15
click at [282, 358] on input "8,000개" at bounding box center [278, 361] width 8 height 7
radio input "true"
click at [658, 419] on input "다음" at bounding box center [658, 430] width 39 height 22
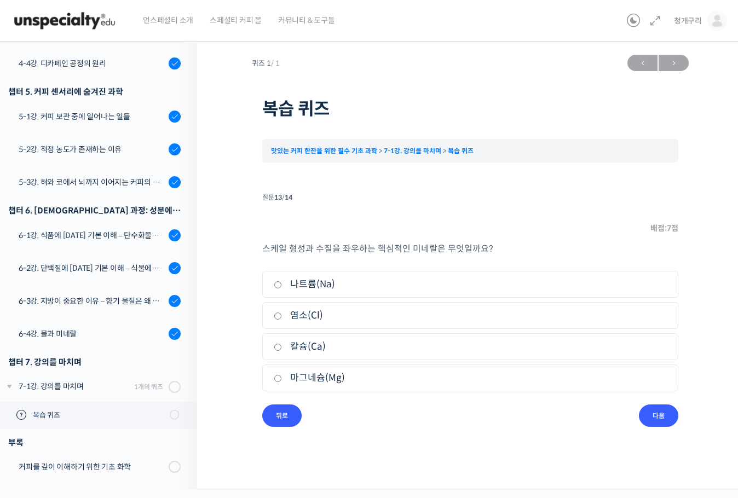
click at [448, 348] on label "칼슘(Ca)" at bounding box center [470, 346] width 393 height 15
click at [282, 348] on input "칼슘(Ca)" at bounding box center [278, 347] width 8 height 7
radio input "true"
click at [568, 367] on li "4. 마그네슘(Mg)" at bounding box center [470, 378] width 416 height 27
drag, startPoint x: 649, startPoint y: 375, endPoint x: 650, endPoint y: 380, distance: 5.5
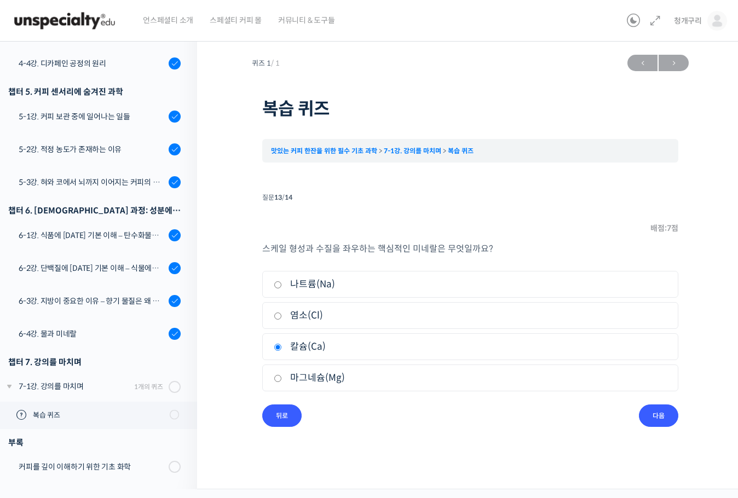
click at [649, 377] on label "마그네슘(Mg)" at bounding box center [470, 378] width 393 height 15
click at [282, 377] on input "마그네슘(Mg)" at bounding box center [278, 378] width 8 height 7
radio input "true"
click at [656, 420] on input "다음" at bounding box center [658, 415] width 39 height 22
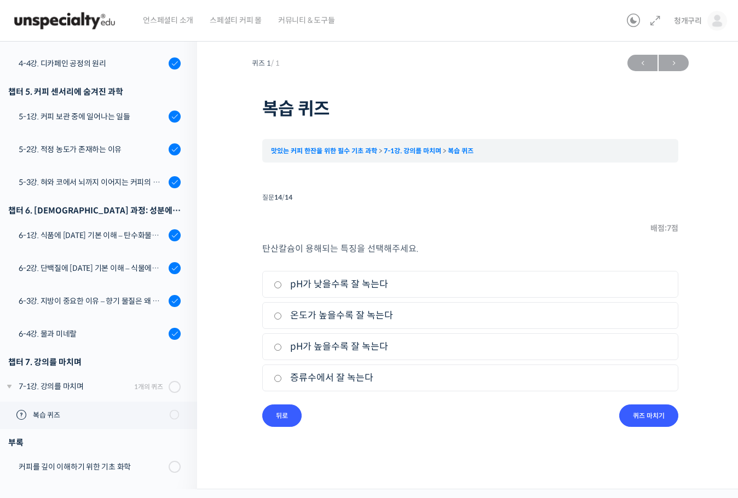
click at [480, 325] on li "2. 온도가 높을수록 잘 녹는다" at bounding box center [470, 315] width 416 height 27
click at [496, 313] on label "온도가 높을수록 잘 녹는다" at bounding box center [470, 315] width 393 height 15
click at [282, 313] on input "온도가 높을수록 잘 녹는다" at bounding box center [278, 316] width 8 height 7
radio input "true"
click at [523, 279] on label "pH가 낮을수록 잘 녹는다" at bounding box center [470, 284] width 393 height 15
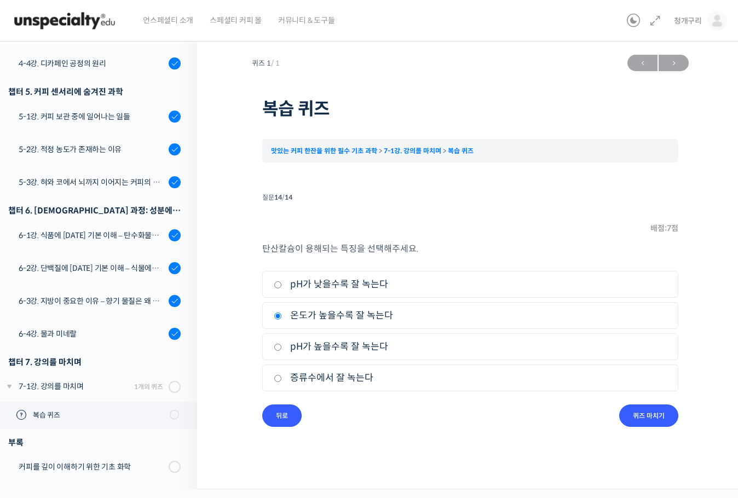
click at [282, 281] on input "pH가 낮을수록 잘 녹는다" at bounding box center [278, 284] width 8 height 7
radio input "true"
click at [660, 414] on input "퀴즈 마치기" at bounding box center [648, 415] width 59 height 22
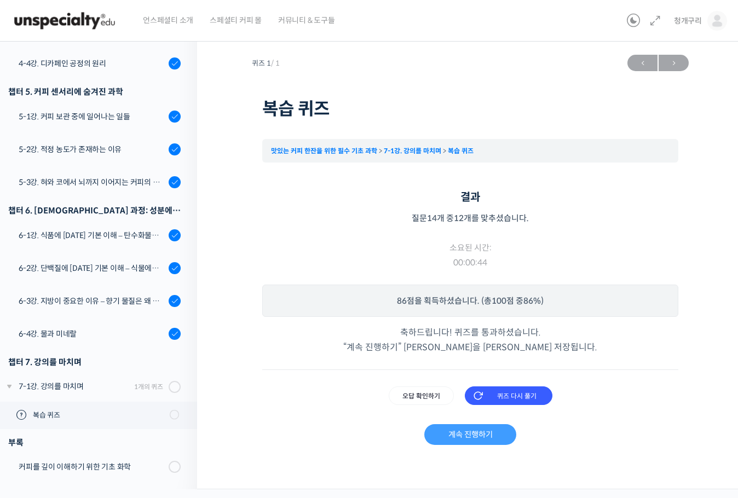
click at [502, 430] on link "계속 진행하기" at bounding box center [469, 434] width 91 height 21
